Goal: Navigation & Orientation: Find specific page/section

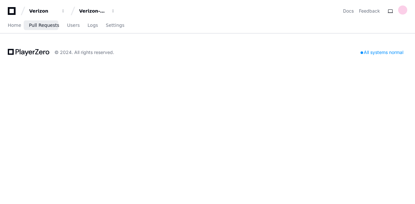
click at [45, 29] on link "Pull Requests" at bounding box center [44, 25] width 30 height 15
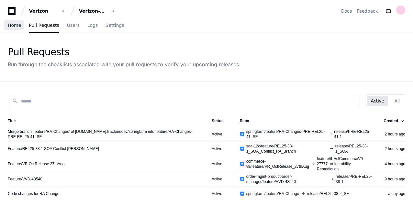
click at [16, 27] on span "Home" at bounding box center [14, 25] width 13 height 4
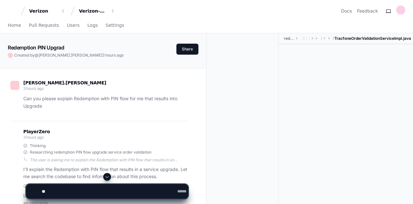
scroll to position [300, 0]
